Goal: Task Accomplishment & Management: Manage account settings

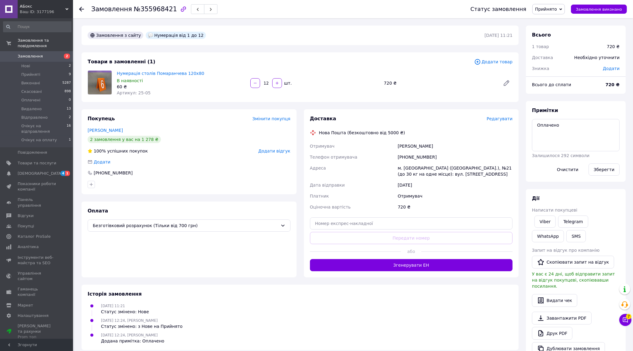
click at [496, 122] on div "Редагувати" at bounding box center [499, 119] width 26 height 6
click at [499, 120] on span "Редагувати" at bounding box center [499, 118] width 26 height 5
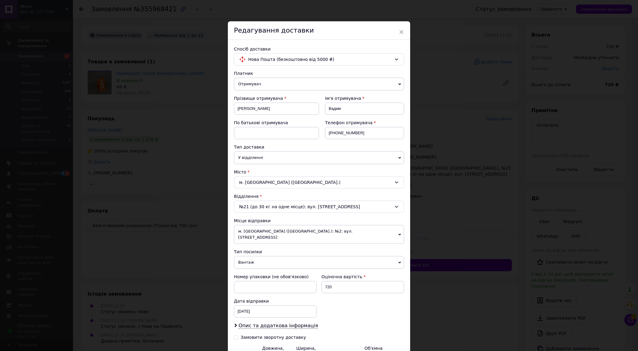
click at [402, 27] on span "×" at bounding box center [401, 32] width 5 height 10
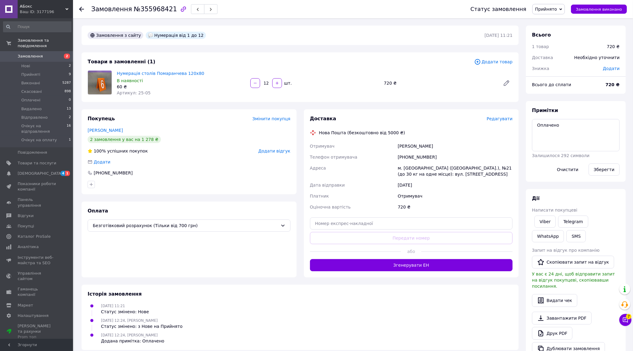
click at [403, 29] on div "Замовлення з сайту Нумерація від 1 до 12 [DATE] 11:21" at bounding box center [299, 35] width 437 height 19
click at [497, 115] on div "Доставка Редагувати" at bounding box center [411, 118] width 203 height 7
click at [499, 116] on span "Редагувати" at bounding box center [499, 118] width 26 height 5
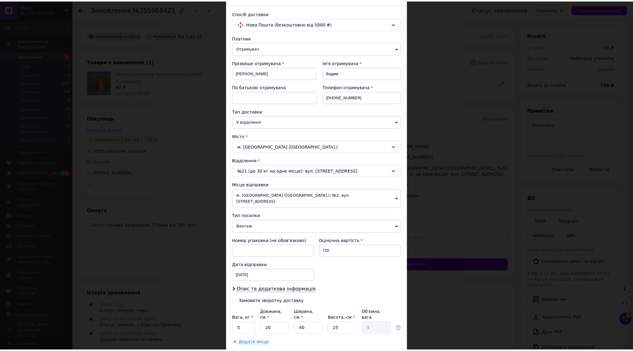
scroll to position [66, 0]
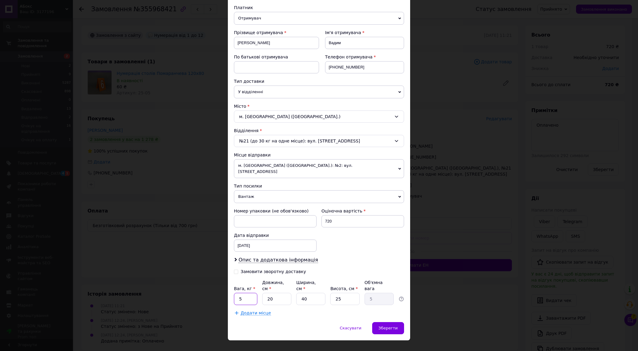
click at [244, 292] on input "5" at bounding box center [245, 298] width 23 height 12
type input "3"
click at [274, 292] on input "20" at bounding box center [276, 298] width 29 height 12
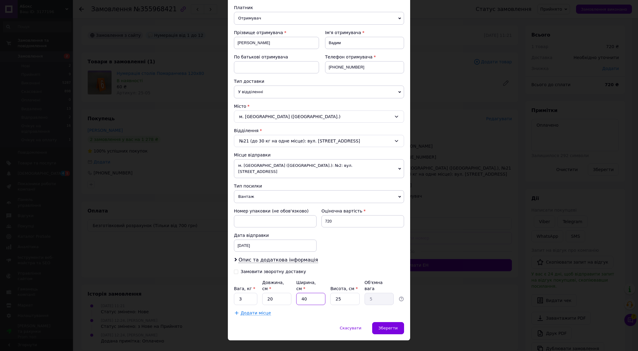
type input "3"
type input "0.38"
type input "30"
type input "3.75"
type input "30"
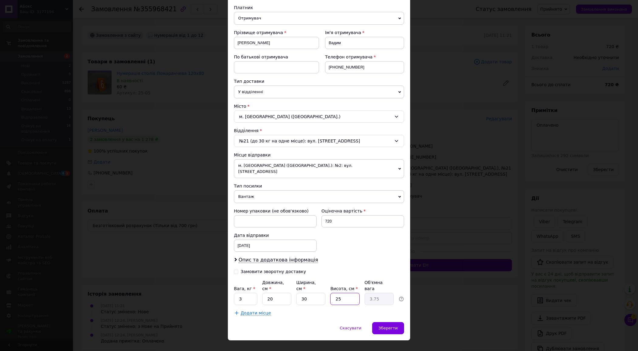
type input "1"
type input "0.15"
type input "10"
type input "1.5"
type input "10"
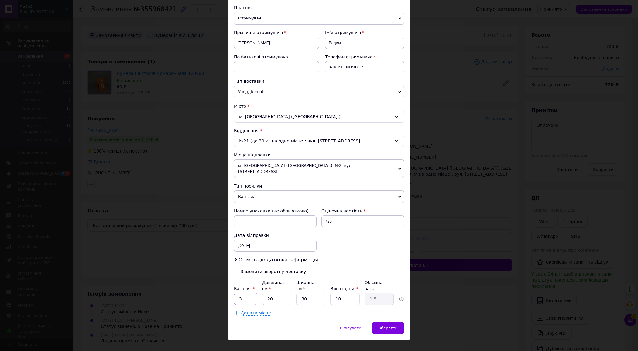
click at [237, 292] on input "3" at bounding box center [245, 298] width 23 height 12
type input "1"
click at [392, 325] on span "Зберегти" at bounding box center [388, 327] width 19 height 5
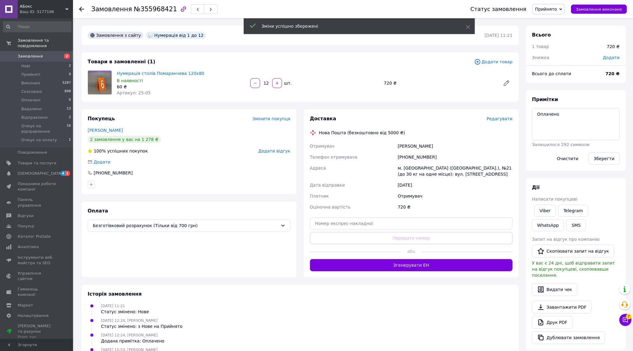
click at [444, 267] on button "Згенерувати ЕН" at bounding box center [411, 265] width 203 height 12
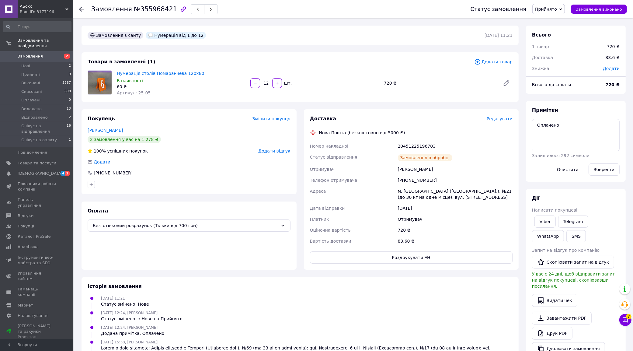
click at [553, 8] on span "Прийнято" at bounding box center [546, 9] width 22 height 5
click at [564, 69] on li "Очікує на відправлення" at bounding box center [560, 66] width 56 height 9
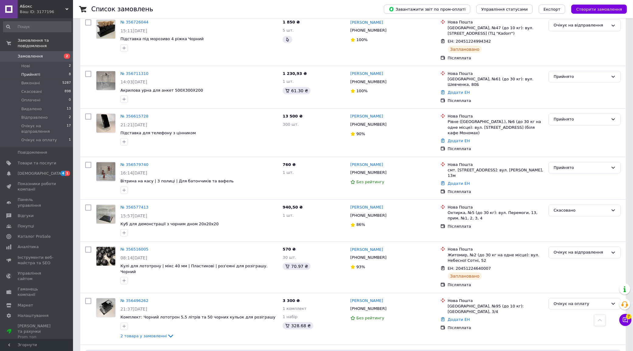
click at [44, 70] on li "Прийняті 8" at bounding box center [37, 74] width 74 height 9
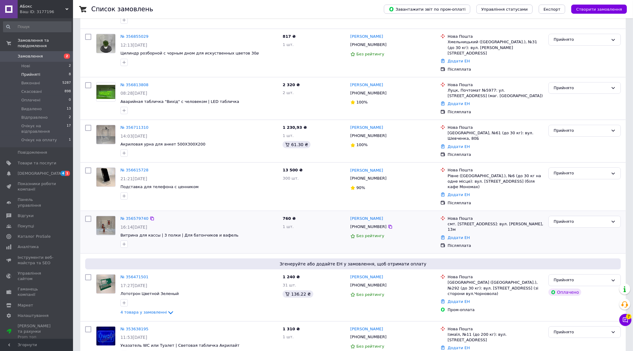
scroll to position [138, 0]
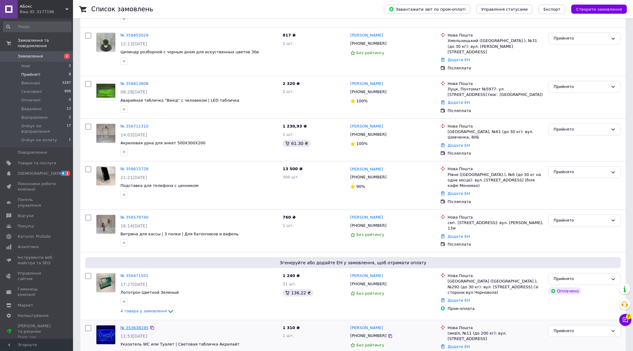
click at [126, 325] on link "№ 353638195" at bounding box center [134, 327] width 28 height 5
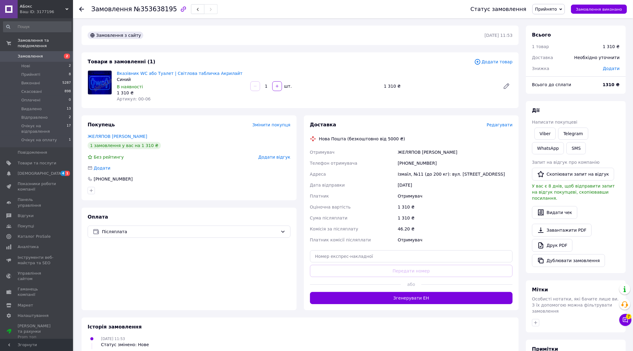
click at [505, 126] on span "Редагувати" at bounding box center [499, 124] width 26 height 5
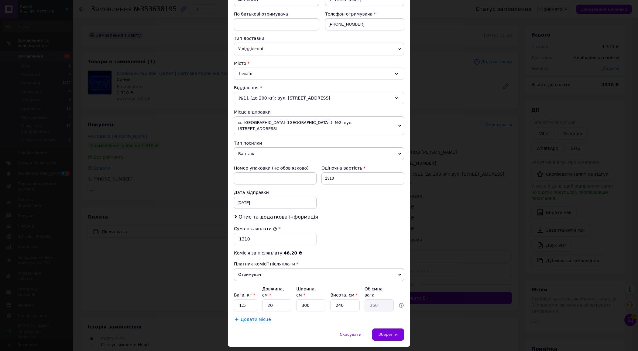
scroll to position [116, 0]
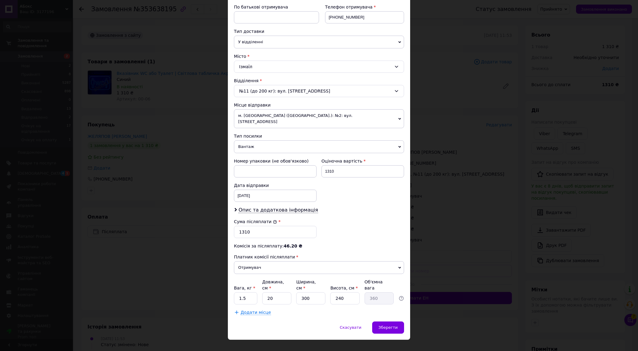
click at [195, 250] on div "× Редагування доставки Спосіб доставки Нова Пошта (безкоштовно від 5000 ₴) Плат…" at bounding box center [319, 175] width 638 height 351
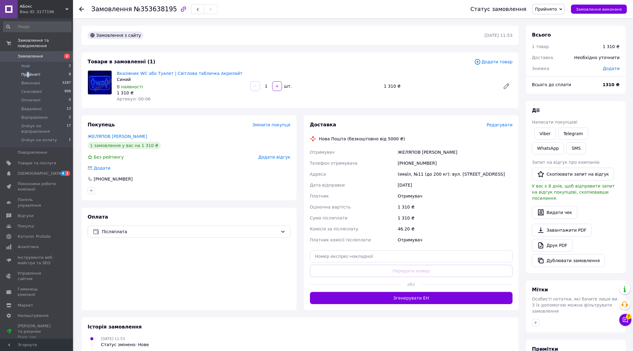
click at [28, 72] on span "Прийняті" at bounding box center [30, 74] width 19 height 5
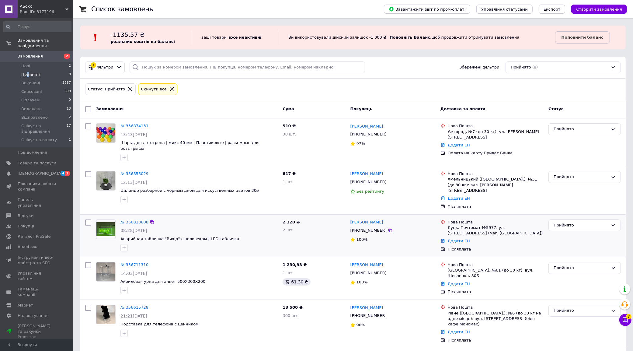
click at [133, 219] on link "№ 356813808" at bounding box center [134, 221] width 28 height 5
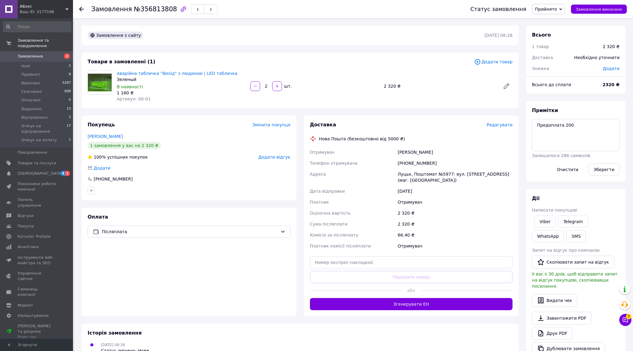
click at [501, 123] on span "Редагувати" at bounding box center [499, 124] width 26 height 5
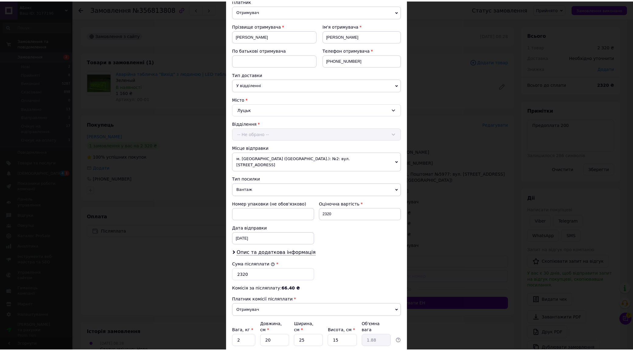
scroll to position [116, 0]
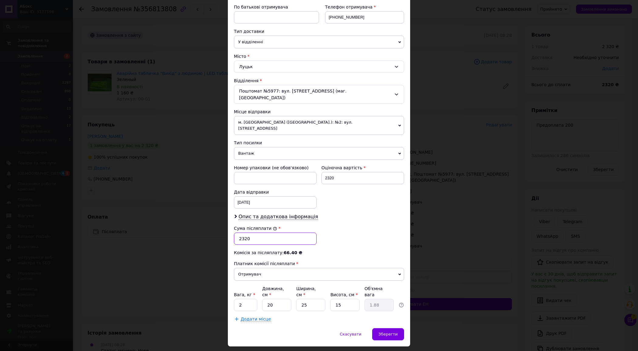
click at [244, 232] on input "2320" at bounding box center [275, 238] width 83 height 12
type input "2120"
click at [312, 299] on input "25" at bounding box center [310, 305] width 29 height 12
type input "3"
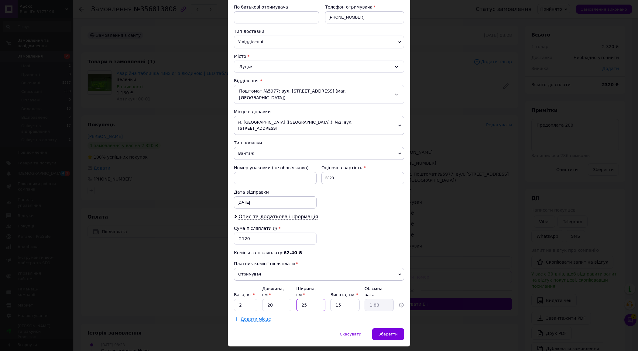
type input "0.23"
type input "35"
type input "2.63"
type input "35"
click at [353, 299] on input "15" at bounding box center [344, 305] width 29 height 12
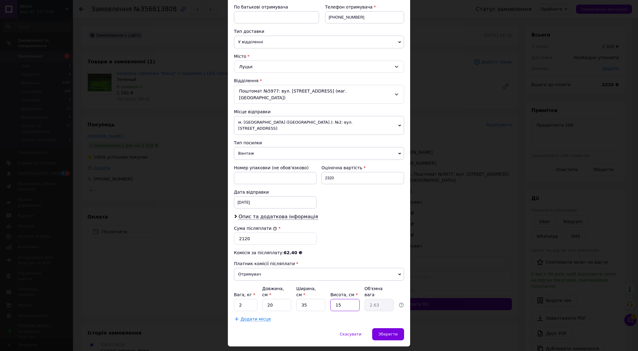
click at [353, 299] on input "15" at bounding box center [344, 305] width 29 height 12
type input "1"
type input "0.18"
type input "10"
type input "1.75"
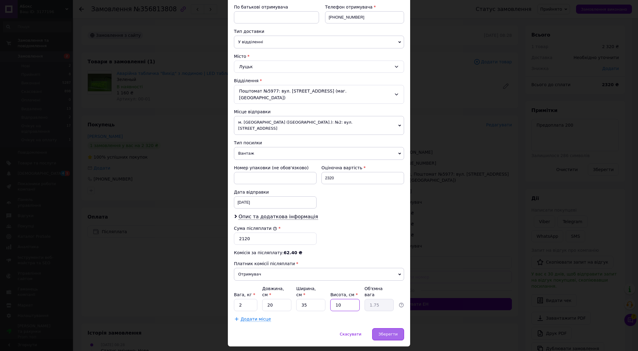
type input "10"
click at [382, 328] on div "Зберегти" at bounding box center [388, 334] width 32 height 12
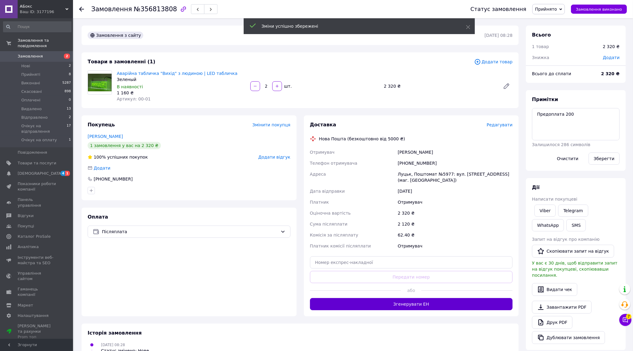
click at [441, 298] on button "Згенерувати ЕН" at bounding box center [411, 304] width 203 height 12
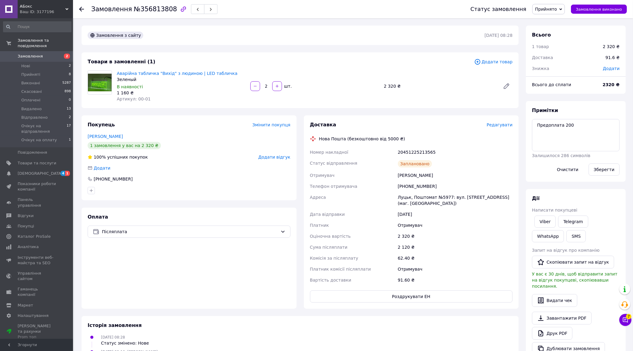
click at [560, 4] on span "Прийнято" at bounding box center [548, 9] width 33 height 10
click at [563, 67] on li "Очікує на відправлення" at bounding box center [560, 66] width 56 height 9
click at [29, 54] on span "Замовлення" at bounding box center [30, 56] width 25 height 5
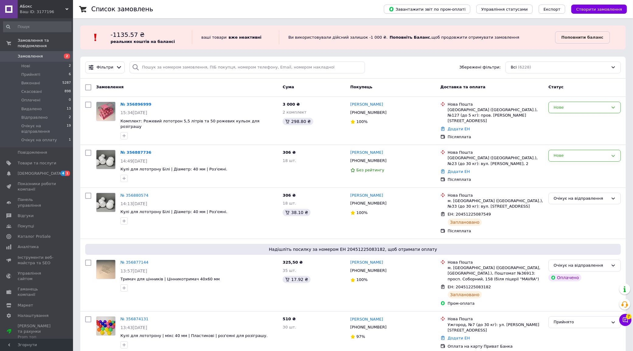
click at [22, 54] on span "Замовлення" at bounding box center [30, 56] width 25 height 5
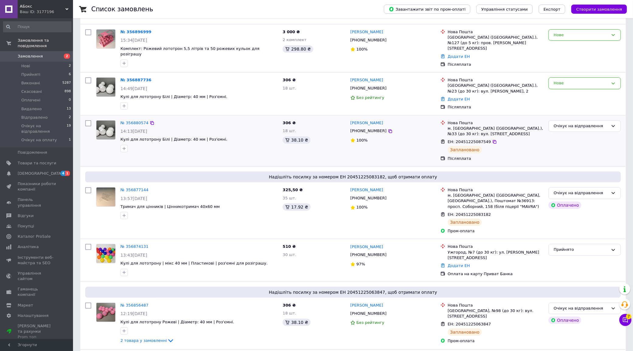
scroll to position [76, 0]
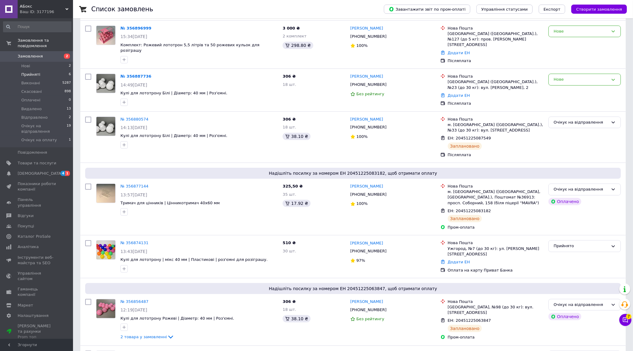
click at [46, 70] on li "Прийняті 6" at bounding box center [37, 74] width 74 height 9
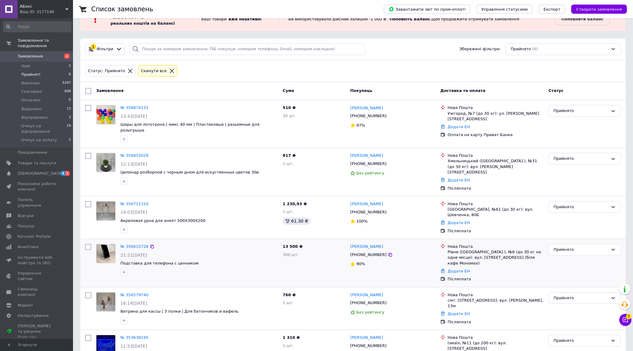
scroll to position [28, 0]
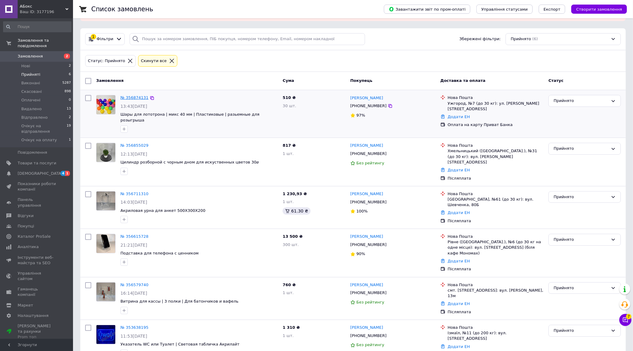
click at [129, 98] on link "№ 356874131" at bounding box center [134, 97] width 28 height 5
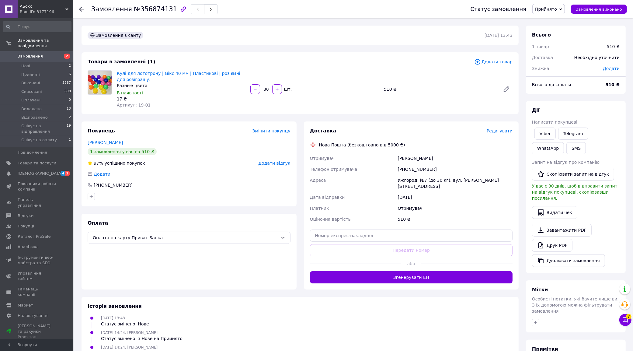
click at [505, 131] on span "Редагувати" at bounding box center [499, 130] width 26 height 5
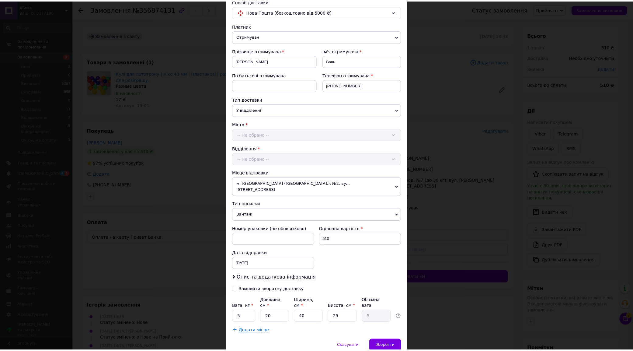
scroll to position [66, 0]
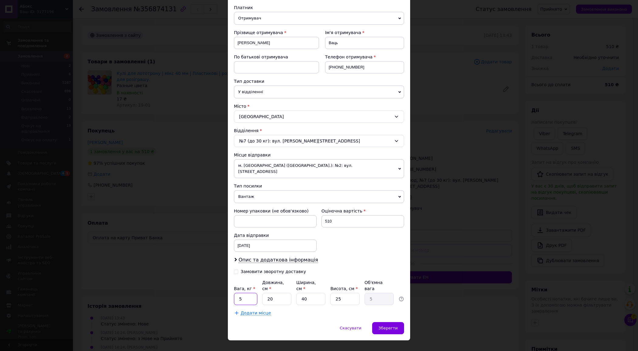
click at [242, 292] on input "5" at bounding box center [245, 298] width 23 height 12
drag, startPoint x: 242, startPoint y: 286, endPoint x: 246, endPoint y: 287, distance: 4.0
click at [243, 292] on input "5" at bounding box center [245, 298] width 23 height 12
click at [282, 292] on input "20" at bounding box center [276, 298] width 29 height 12
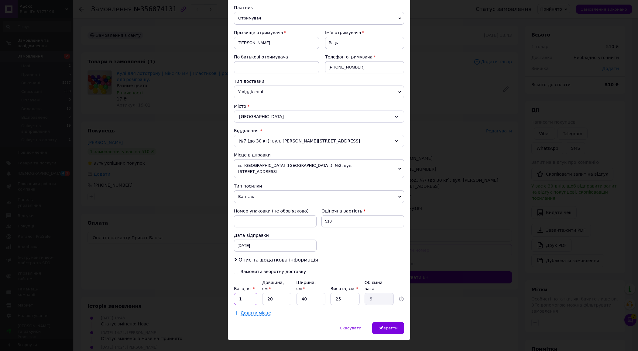
click at [241, 292] on input "1" at bounding box center [245, 298] width 23 height 12
type input "0"
type input "1"
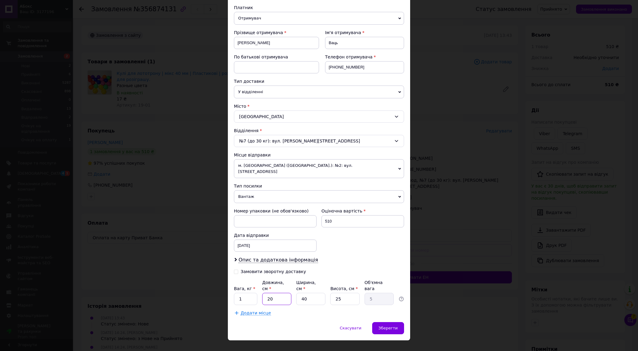
type input "0.25"
type input "15"
type input "3.75"
type input "15"
type input "1"
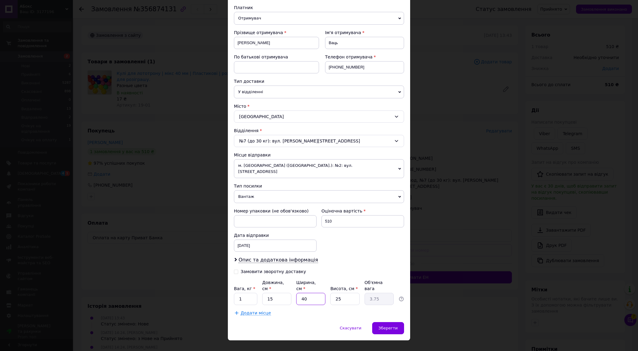
type input "0.1"
type input "15"
type input "1.41"
type input "15"
type input "1"
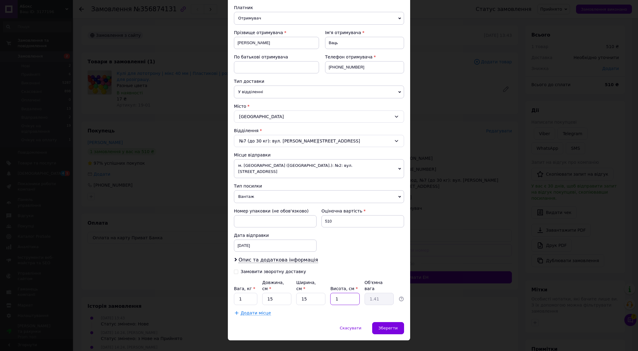
type input "0.1"
type input "10"
type input "0.56"
type input "10"
click at [400, 322] on div "Зберегти" at bounding box center [388, 328] width 32 height 12
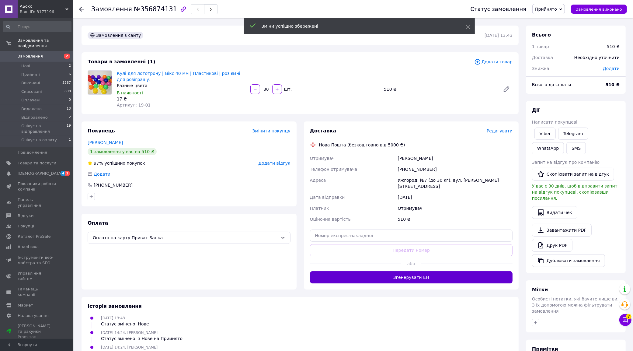
click at [414, 275] on button "Згенерувати ЕН" at bounding box center [411, 277] width 203 height 12
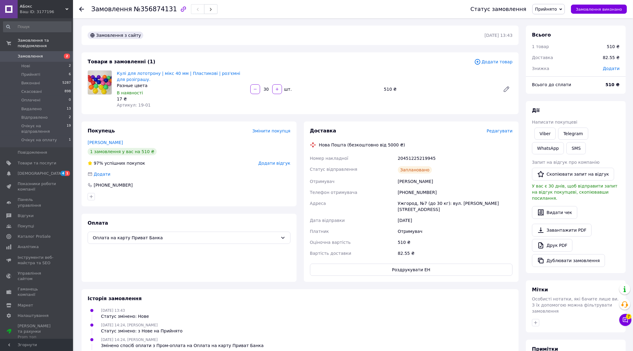
click at [561, 5] on span "Прийнято" at bounding box center [548, 9] width 33 height 10
click at [571, 65] on li "Очікує на відправлення" at bounding box center [560, 66] width 56 height 9
click at [37, 54] on span "Замовлення" at bounding box center [30, 56] width 25 height 5
